Goal: Download file/media

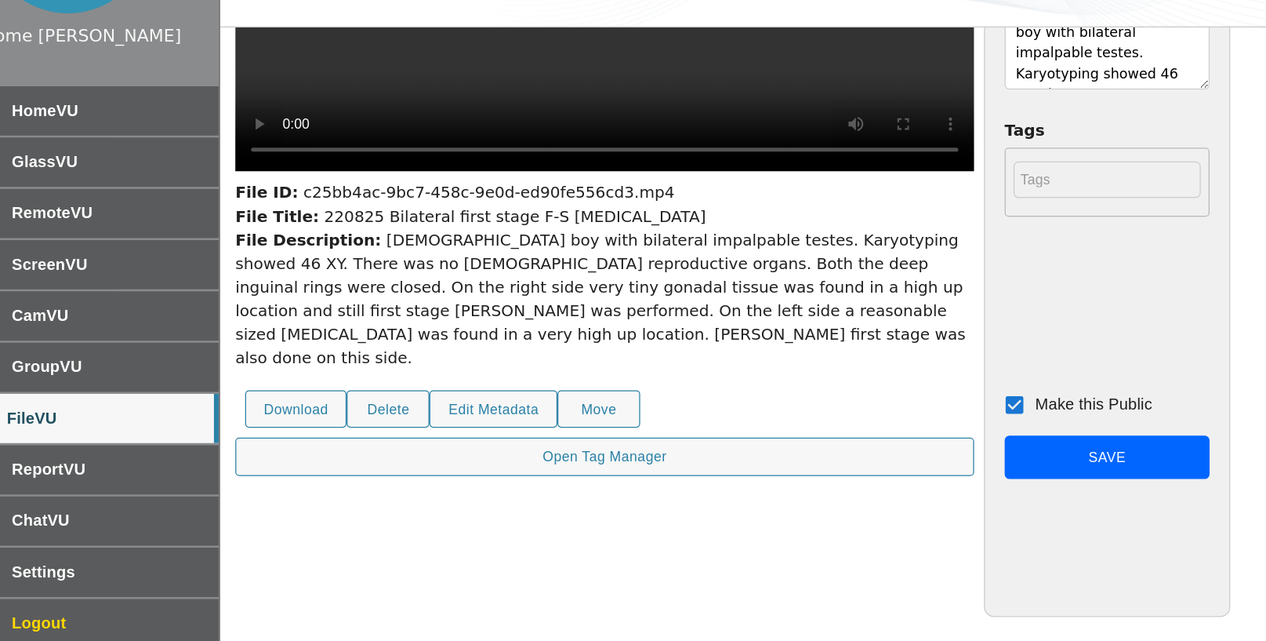
scroll to position [40, 0]
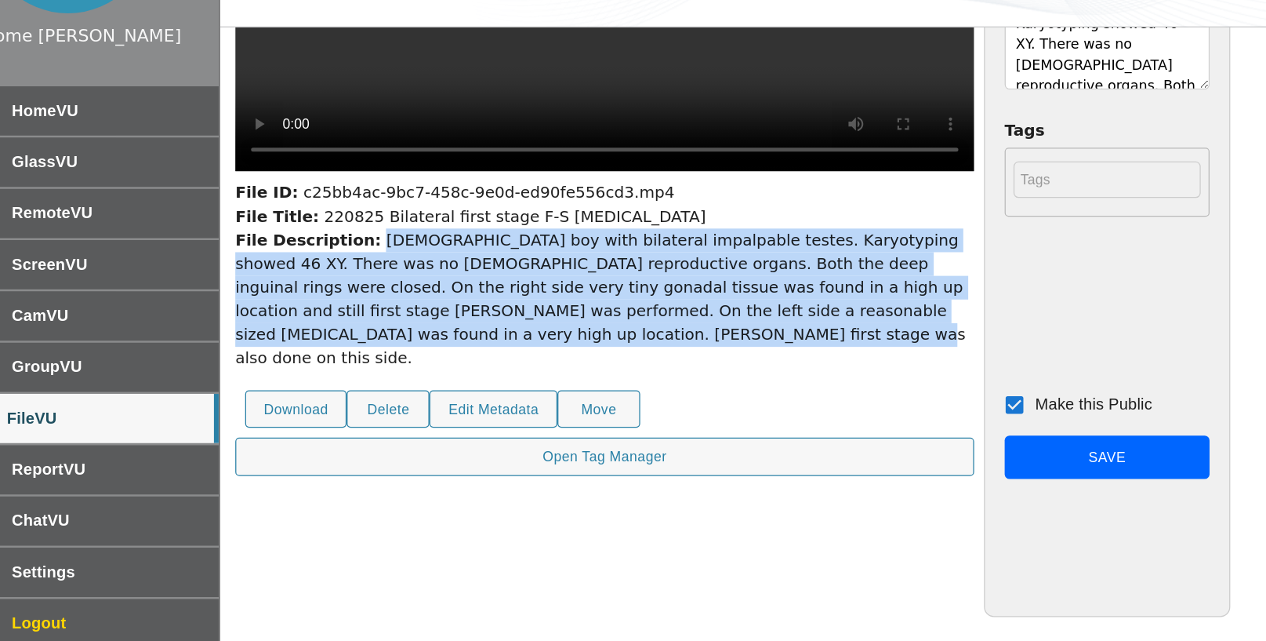
drag, startPoint x: 358, startPoint y: 356, endPoint x: 450, endPoint y: 433, distance: 119.7
click at [450, 425] on div "File Description: 4 year old boy with bilateral impalpable testes. Karyotyping …" at bounding box center [548, 368] width 588 height 113
copy div "4 year old boy with bilateral impalpable testes. Karyotyping showed 46 XY. Ther…"
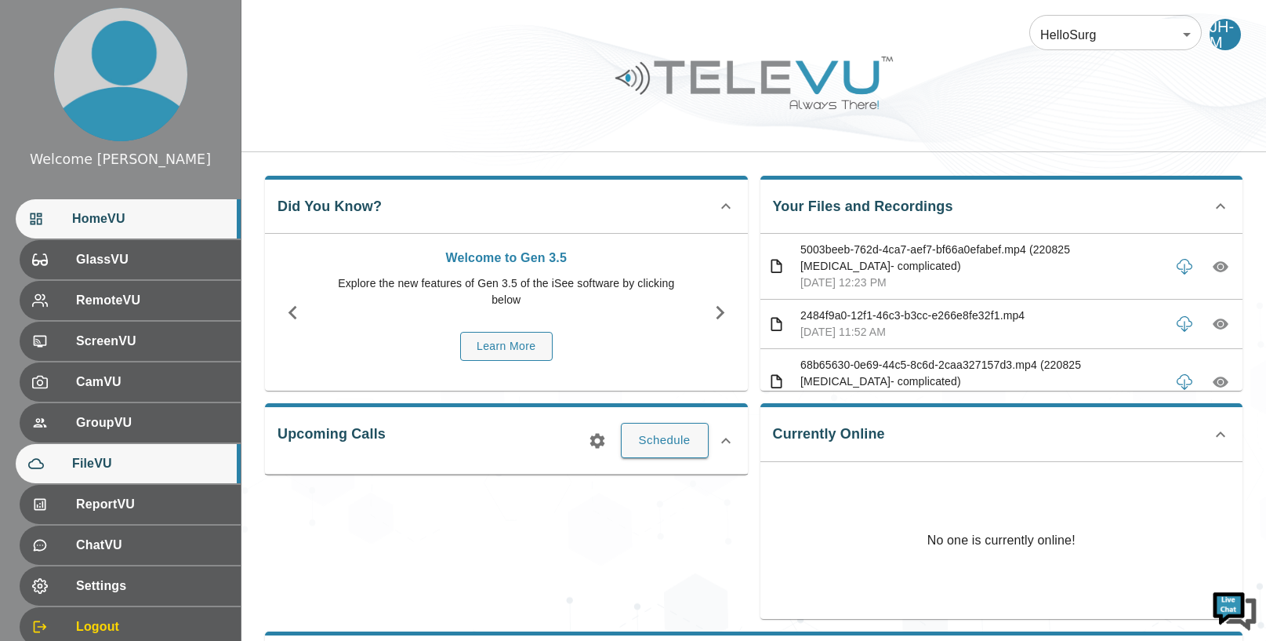
click at [120, 470] on span "FileVU" at bounding box center [150, 463] width 156 height 19
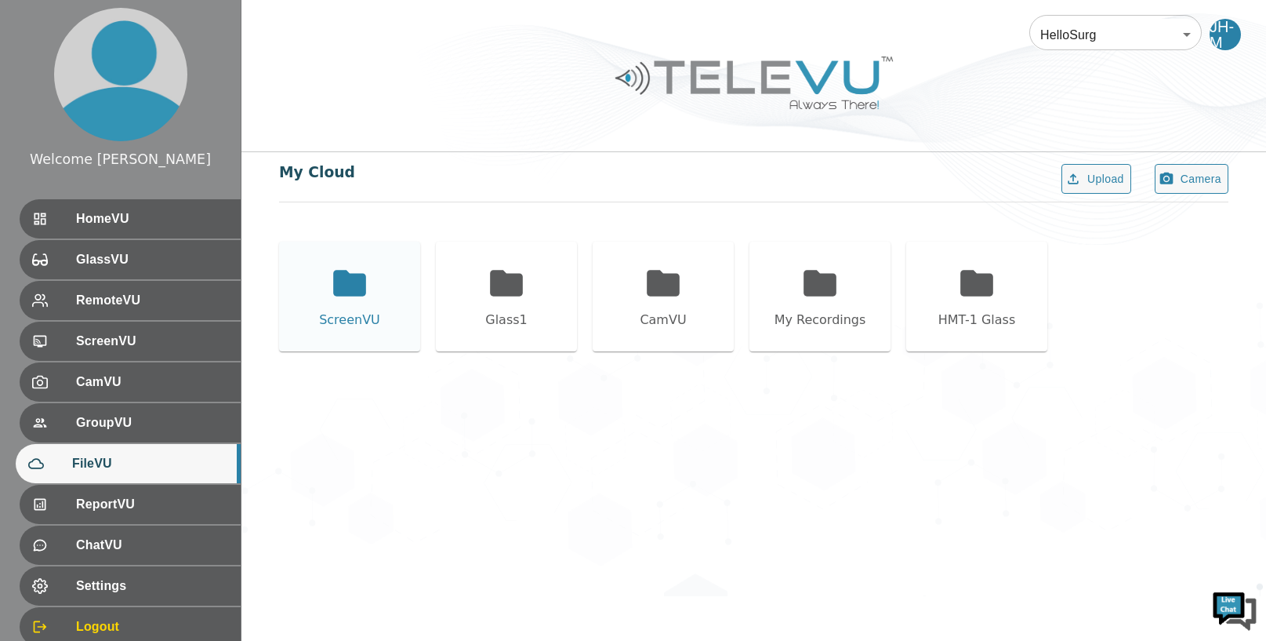
click at [341, 291] on icon at bounding box center [349, 283] width 33 height 26
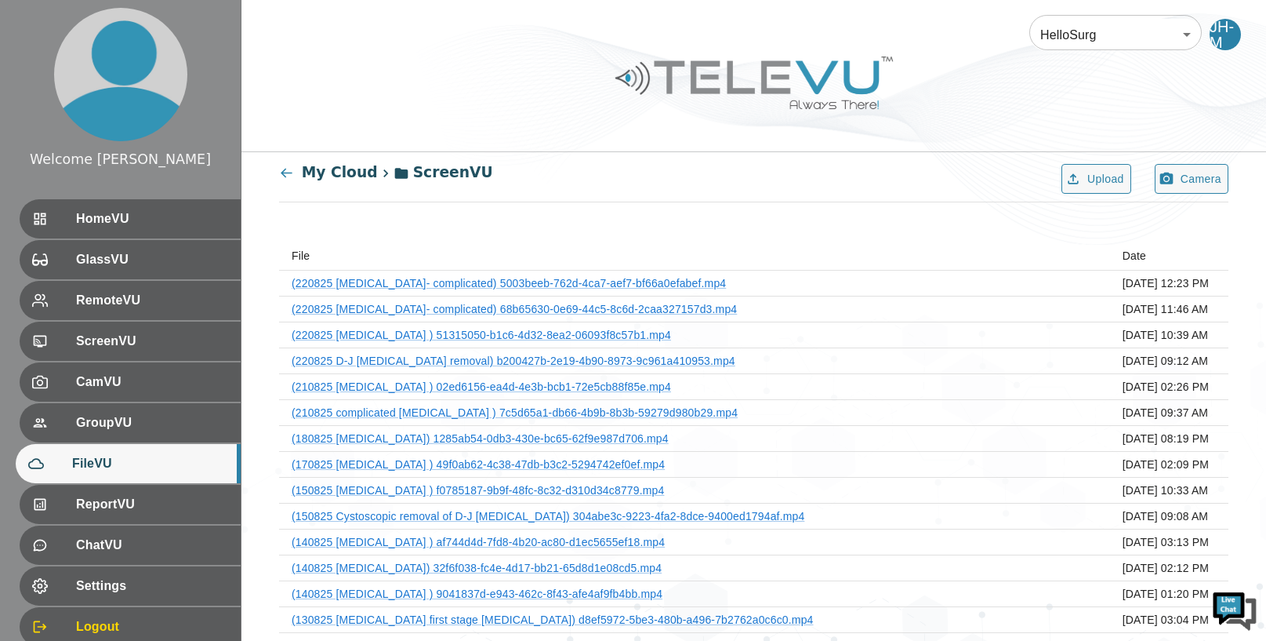
click at [282, 174] on icon at bounding box center [286, 173] width 11 height 9
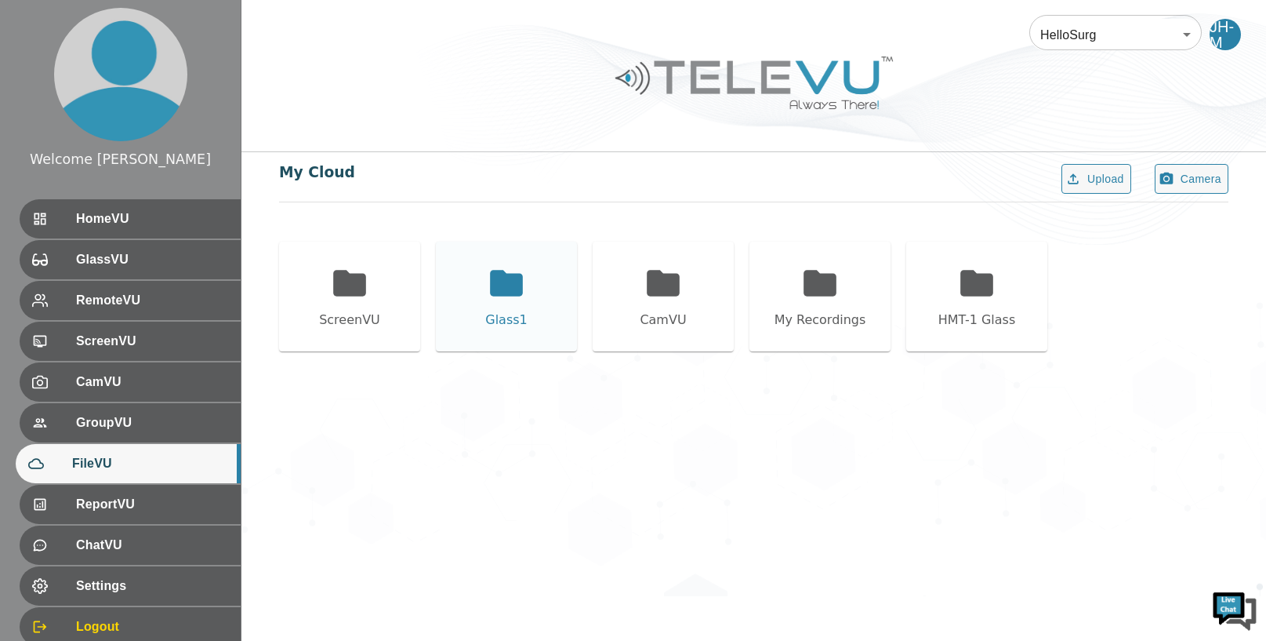
click at [495, 287] on icon at bounding box center [506, 283] width 33 height 26
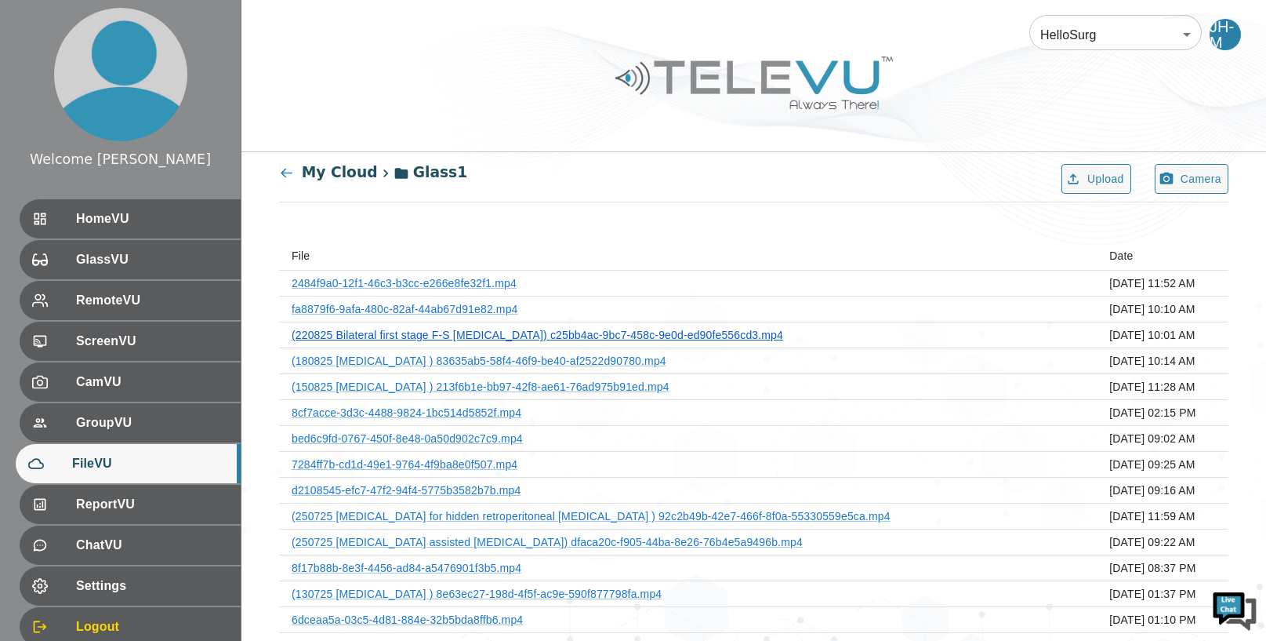
click at [670, 332] on link "(220825 Bilateral first stage F-S orchiopexy) c25bb4ac-9bc7-458c-9e0d-ed90fe556…" at bounding box center [538, 335] width 492 height 13
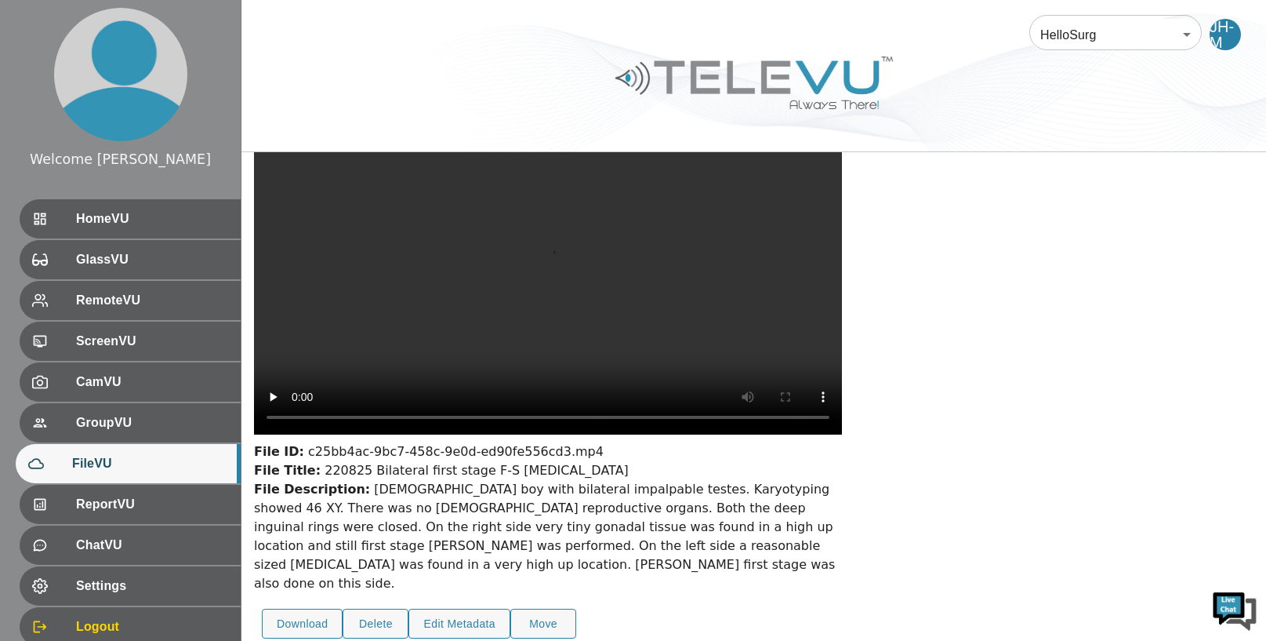
scroll to position [92, 0]
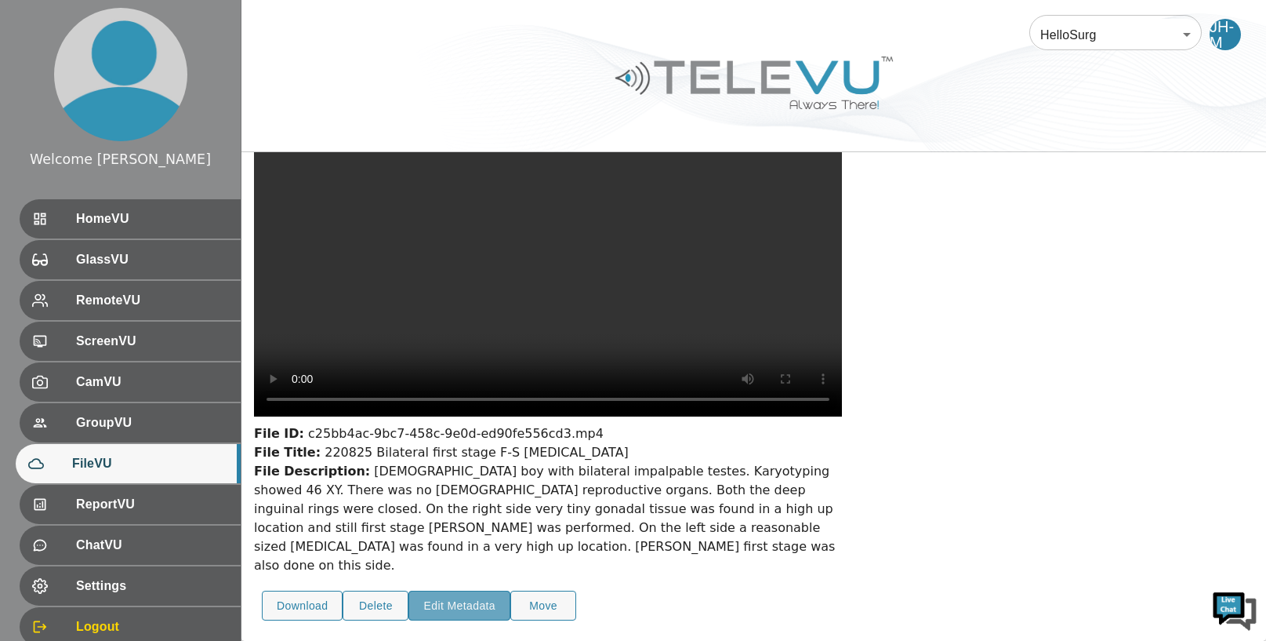
click at [468, 599] on button "Edit Metadata" at bounding box center [460, 605] width 102 height 31
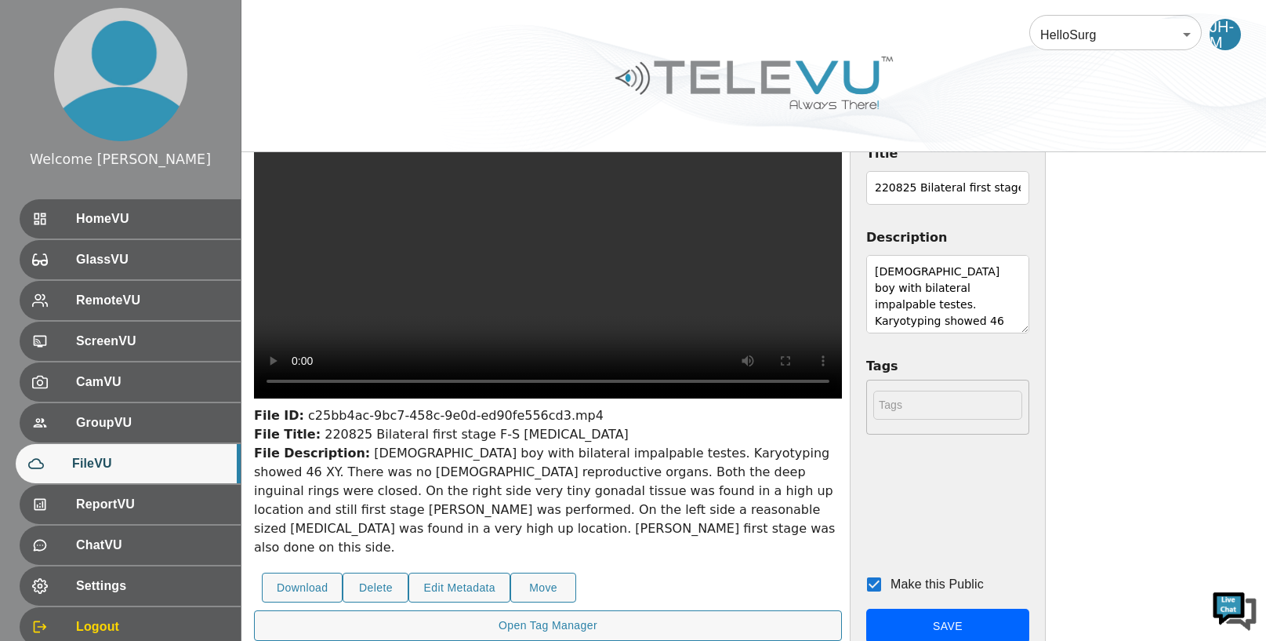
click at [932, 298] on textarea "4 year old boy with bilateral impalpable testes. Karyotyping showed 46 XY. Ther…" at bounding box center [947, 294] width 163 height 78
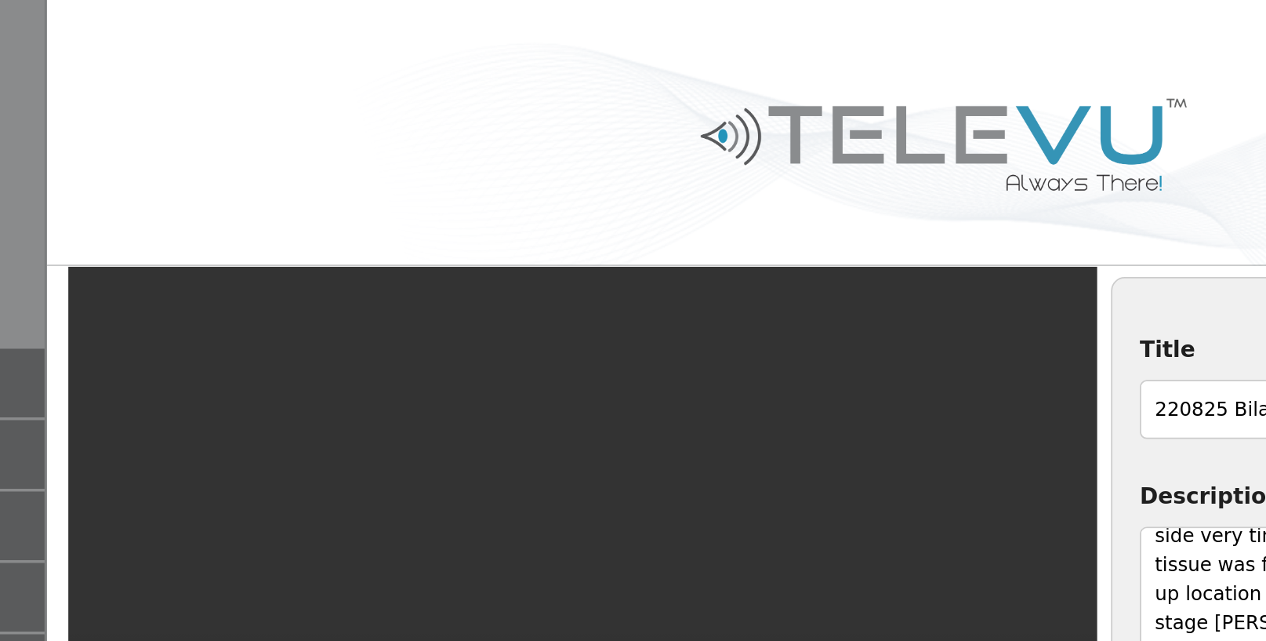
scroll to position [0, 0]
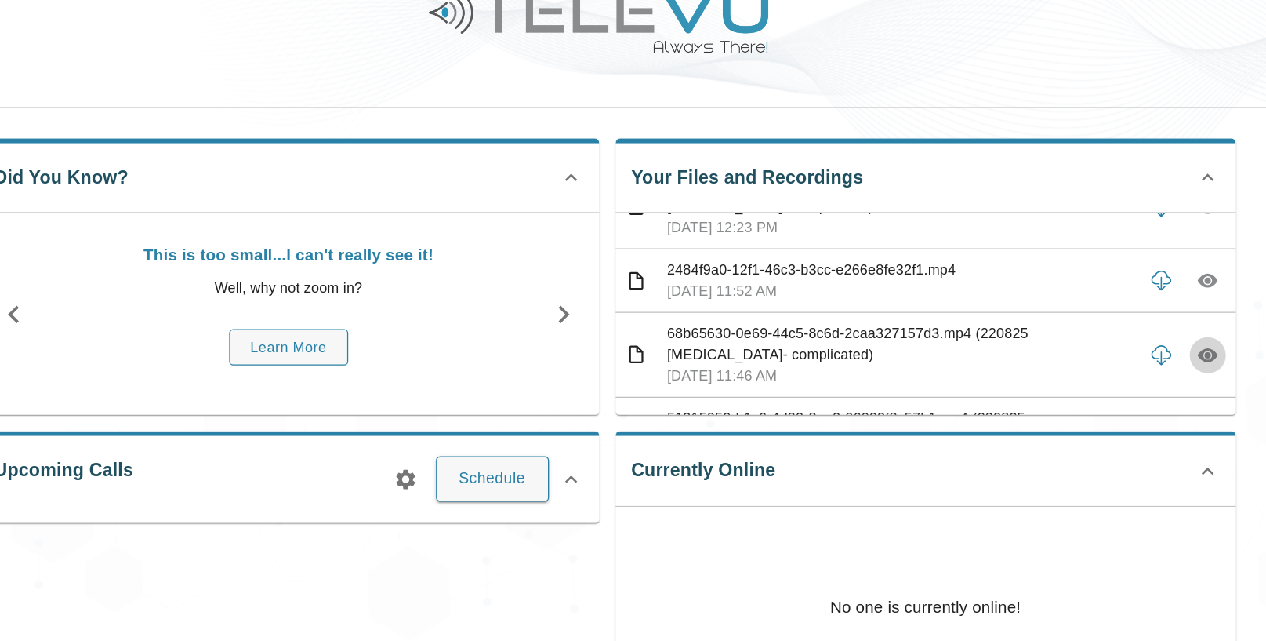
click at [1224, 341] on icon "button" at bounding box center [1221, 344] width 16 height 11
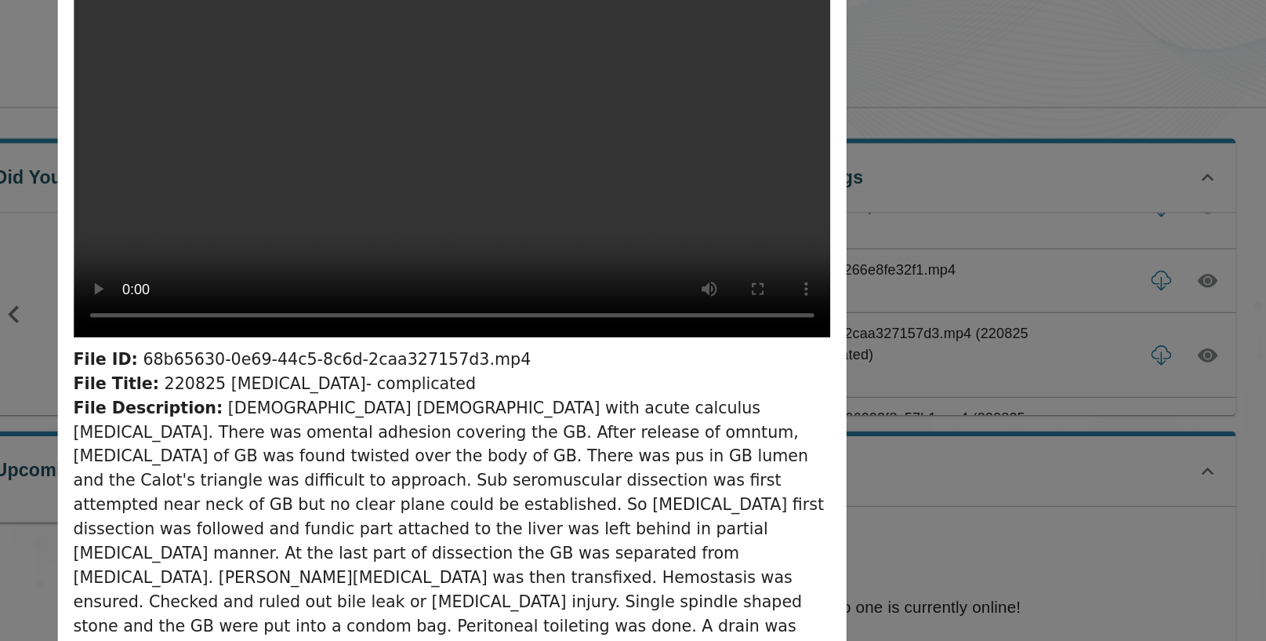
click at [394, 598] on button "Download" at bounding box center [387, 613] width 81 height 31
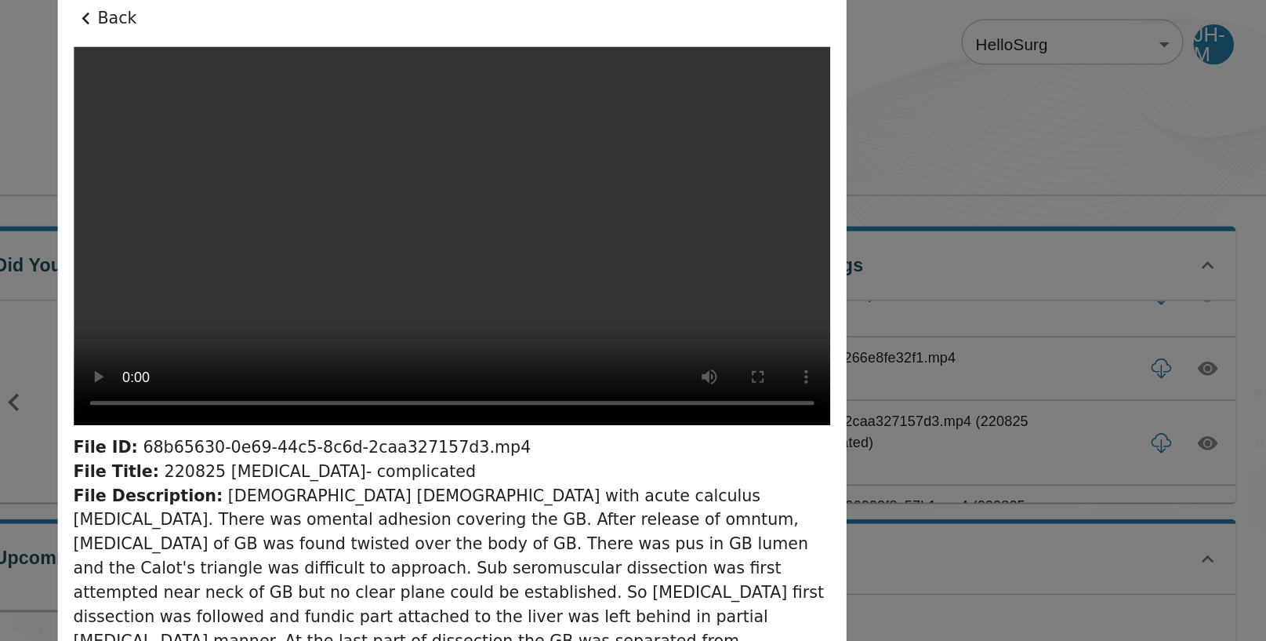
click at [349, 9] on icon at bounding box center [349, 14] width 19 height 19
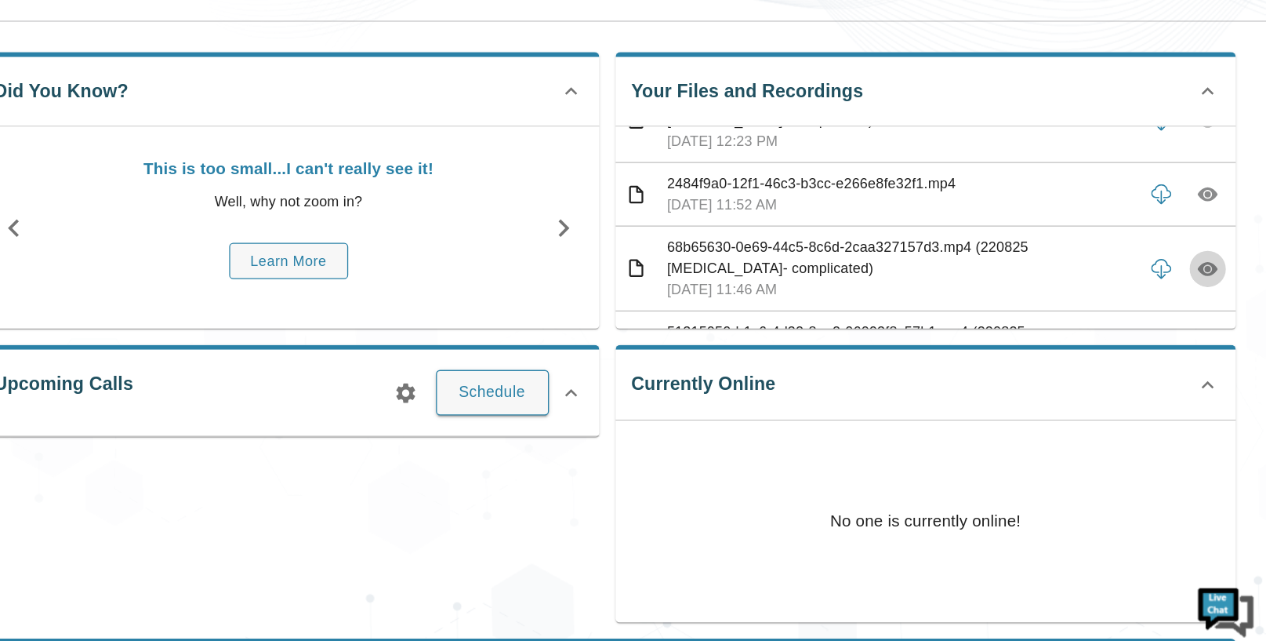
click at [1219, 343] on icon "button" at bounding box center [1221, 344] width 5 height 5
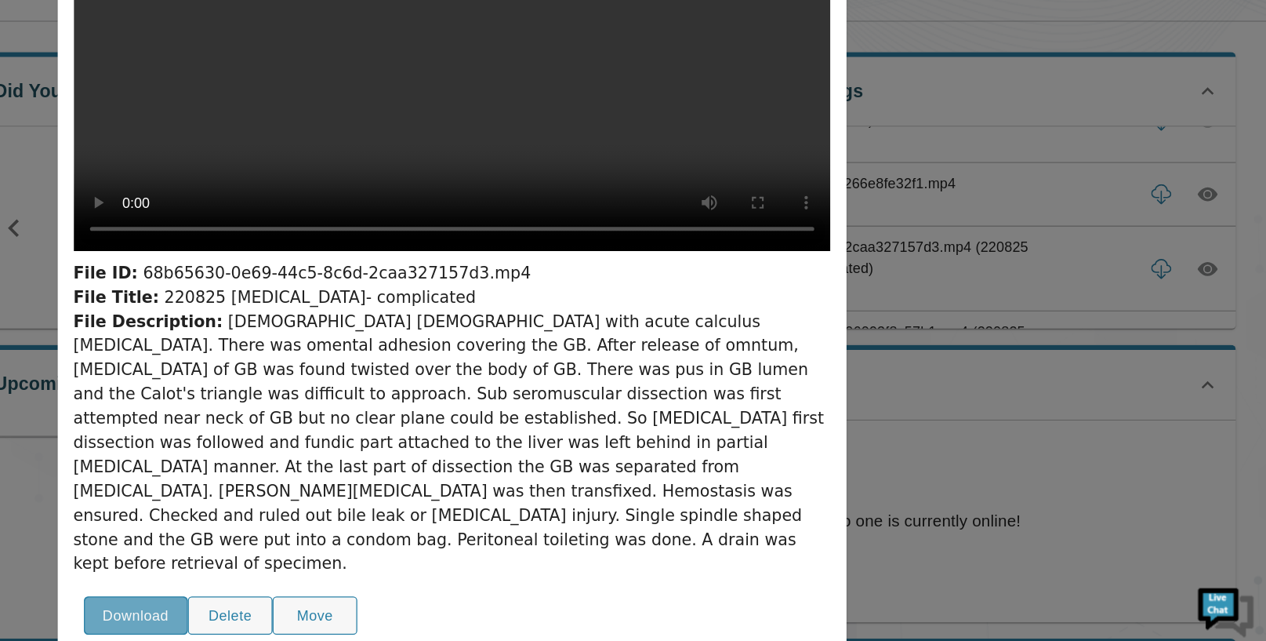
click at [375, 598] on button "Download" at bounding box center [387, 613] width 81 height 31
